Goal: Transaction & Acquisition: Purchase product/service

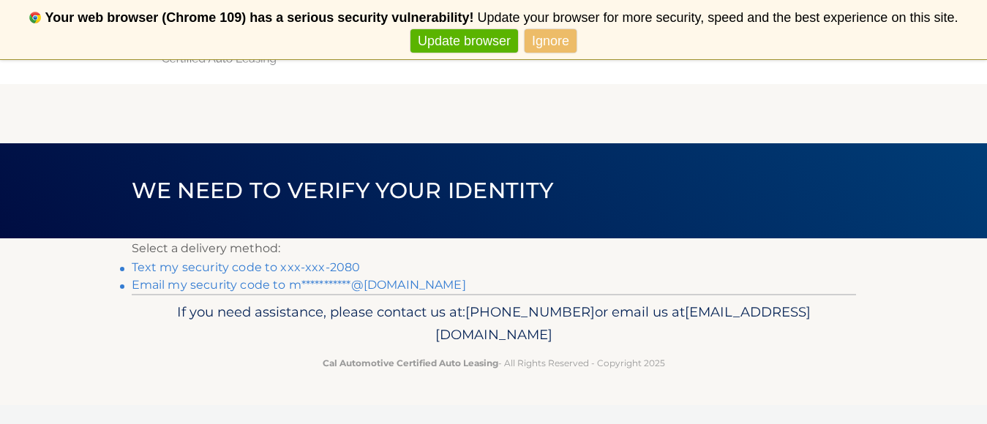
click at [265, 269] on link "Text my security code to xxx-xxx-2080" at bounding box center [246, 267] width 229 height 14
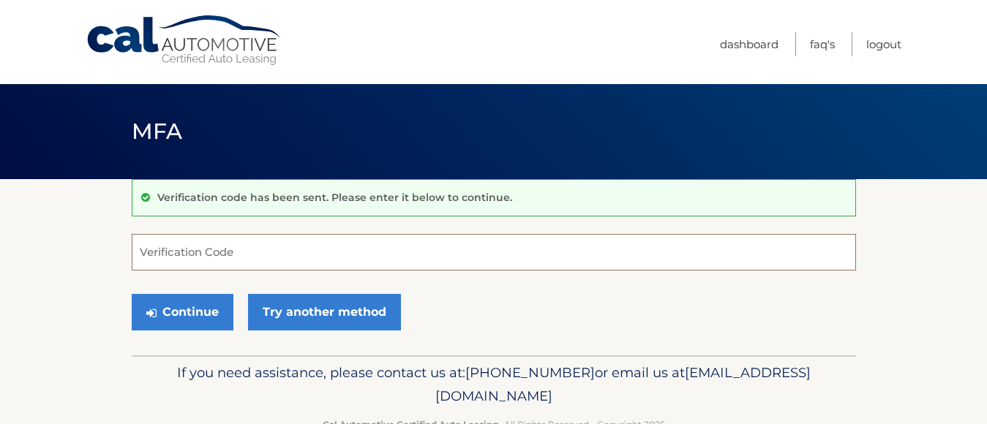
click at [277, 256] on input "Verification Code" at bounding box center [494, 252] width 724 height 37
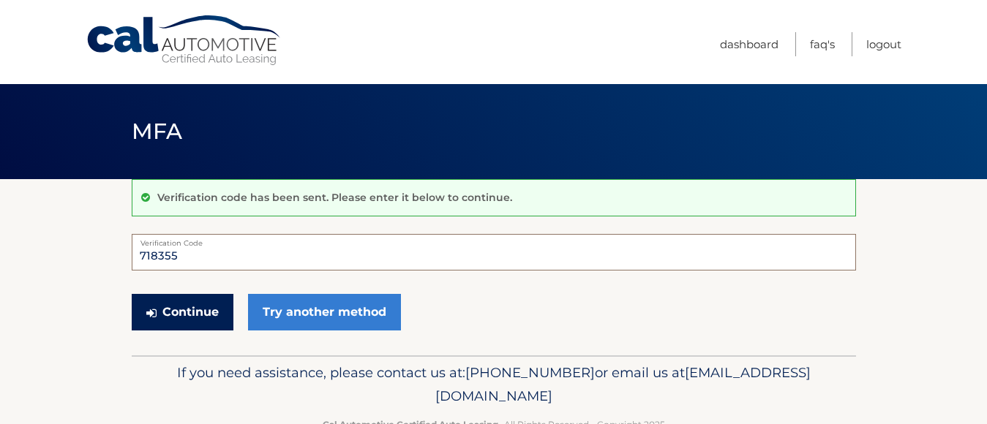
type input "718355"
click at [208, 304] on button "Continue" at bounding box center [183, 312] width 102 height 37
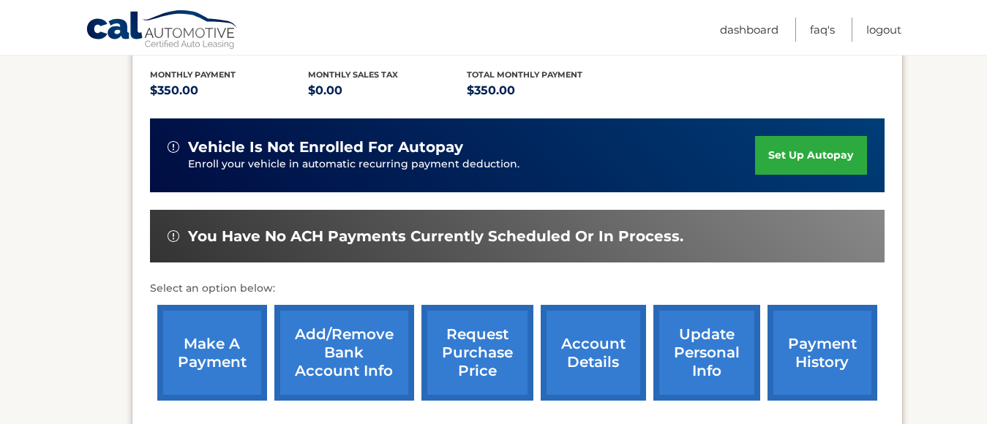
scroll to position [307, 0]
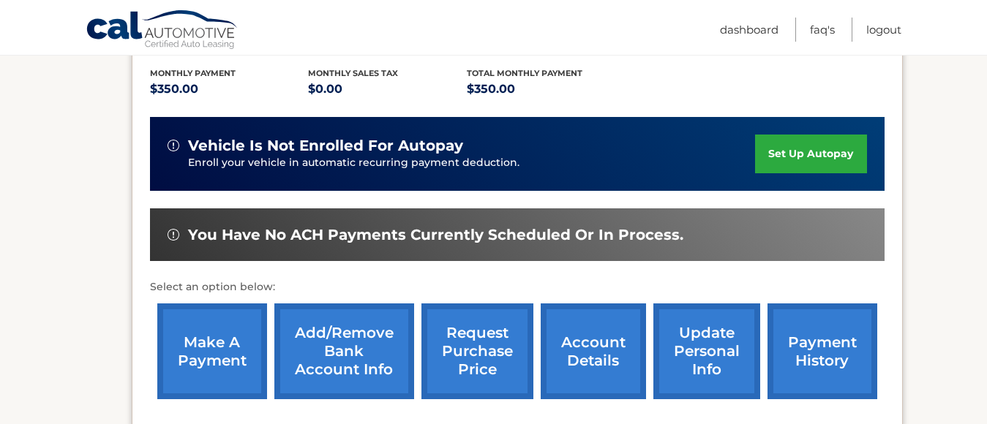
click at [199, 345] on link "make a payment" at bounding box center [212, 352] width 110 height 96
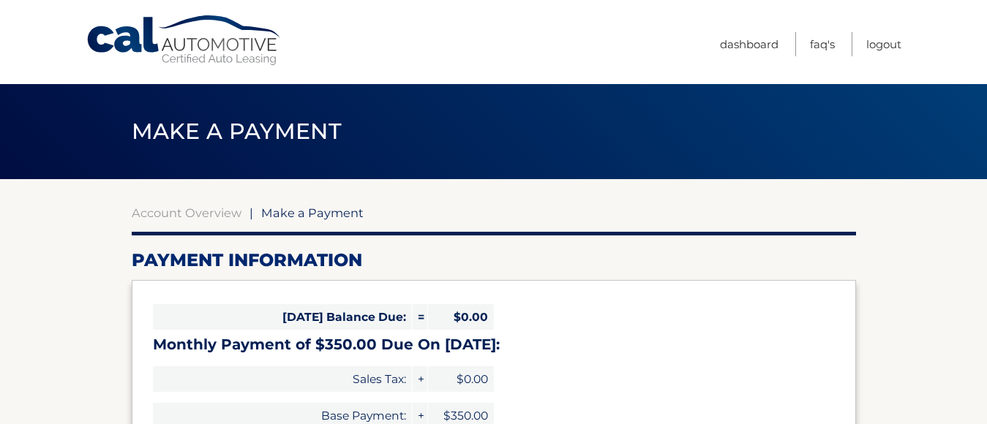
select select "YTE1MDZjYzMtOWIxMy00MzE0LTllZWQtZDkyYTA0MGVmMmU2"
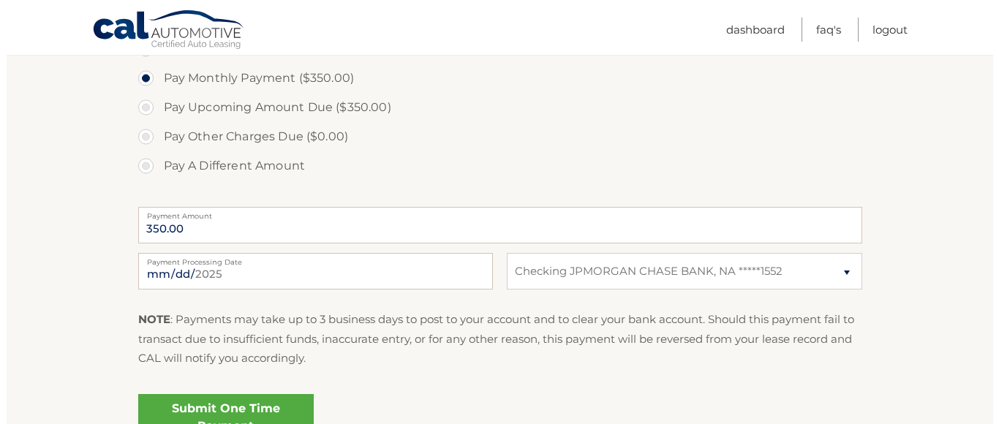
scroll to position [473, 0]
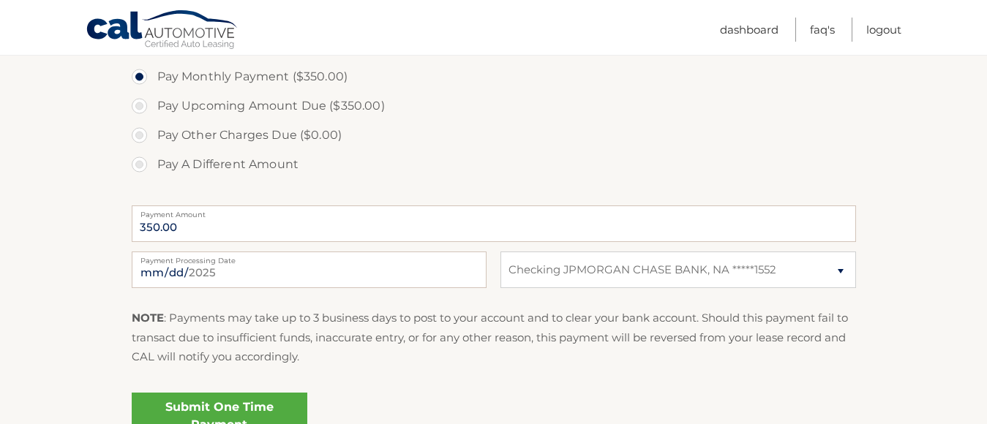
click at [239, 406] on link "Submit One Time Payment" at bounding box center [220, 416] width 176 height 47
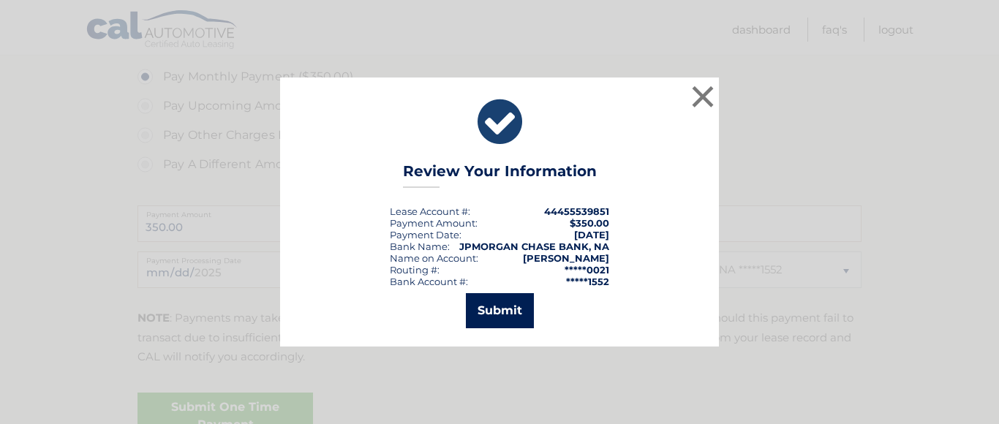
click at [502, 302] on button "Submit" at bounding box center [500, 310] width 68 height 35
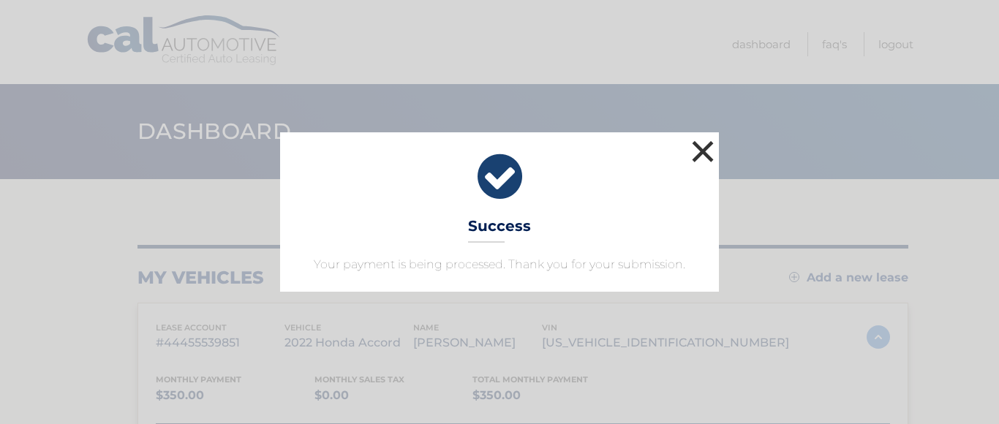
click at [697, 146] on button "×" at bounding box center [702, 151] width 29 height 29
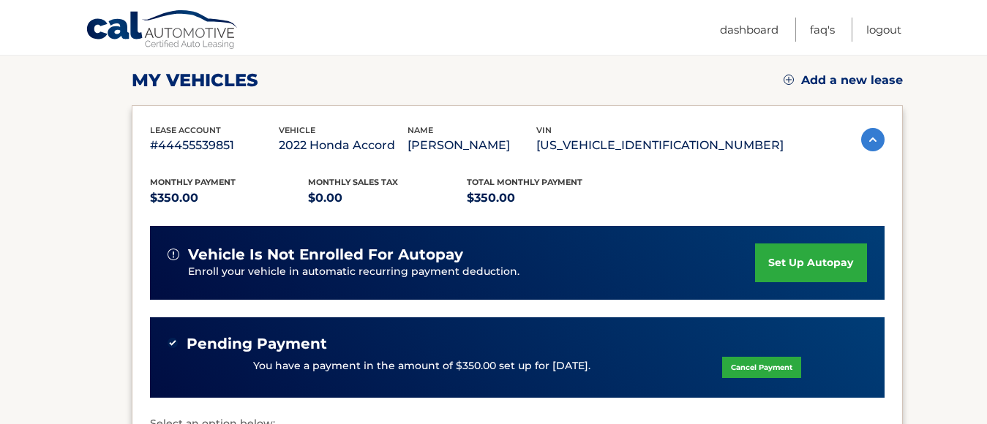
scroll to position [199, 0]
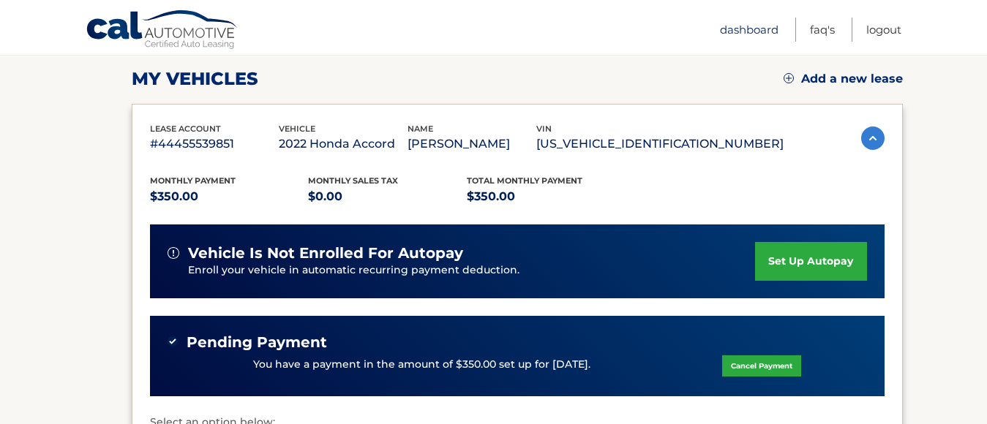
click at [729, 29] on link "Dashboard" at bounding box center [749, 30] width 59 height 24
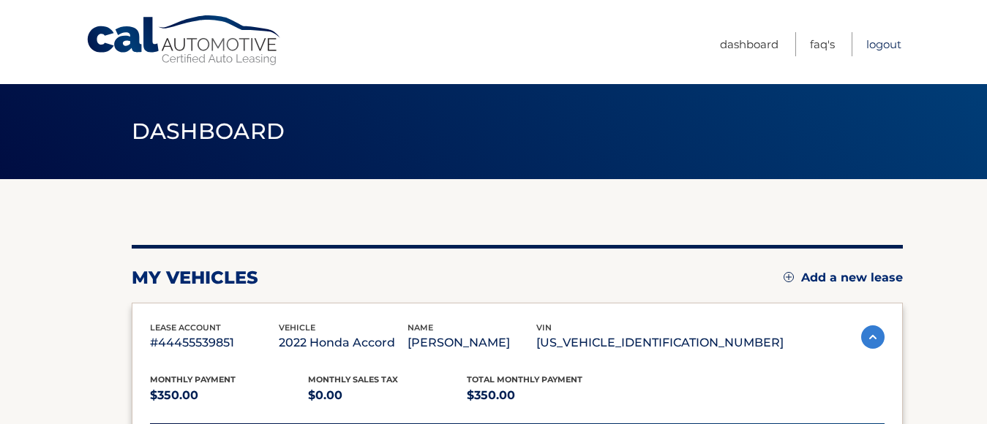
click at [882, 46] on link "Logout" at bounding box center [883, 44] width 35 height 24
